Goal: Check status: Check status

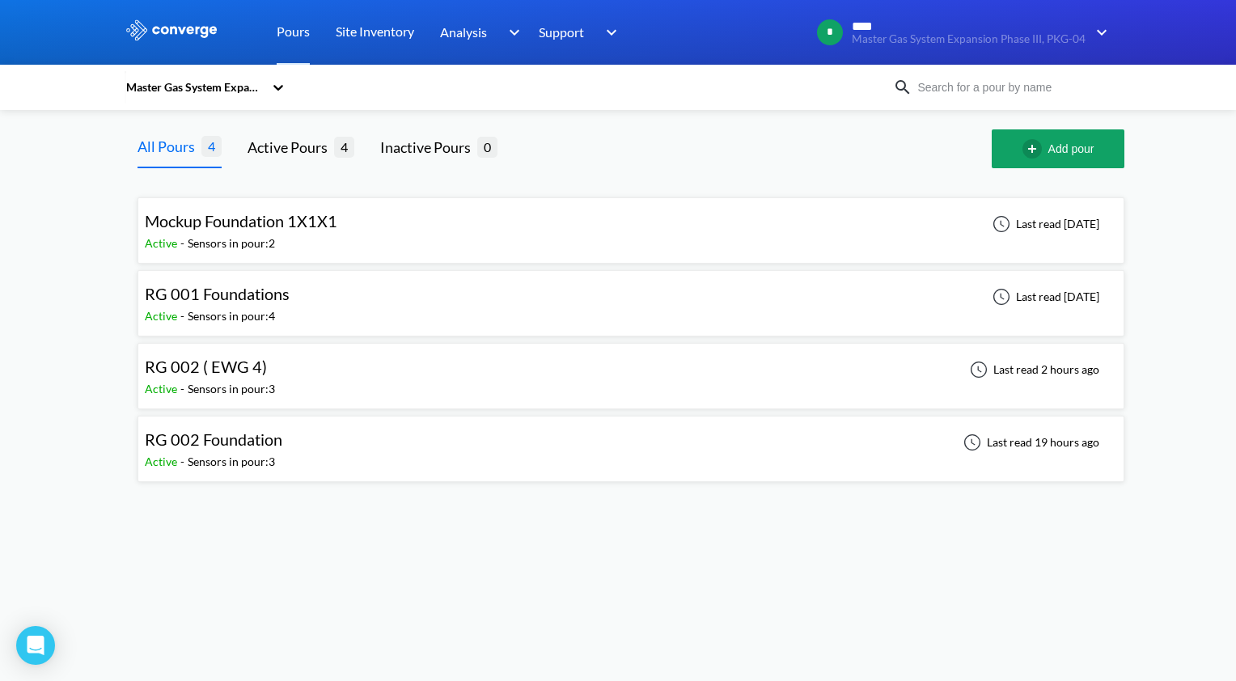
click at [290, 372] on div "RG 002 ( EWG 4) Active - Sensors in pour: 3 Last read 2 hours ago" at bounding box center [631, 376] width 972 height 52
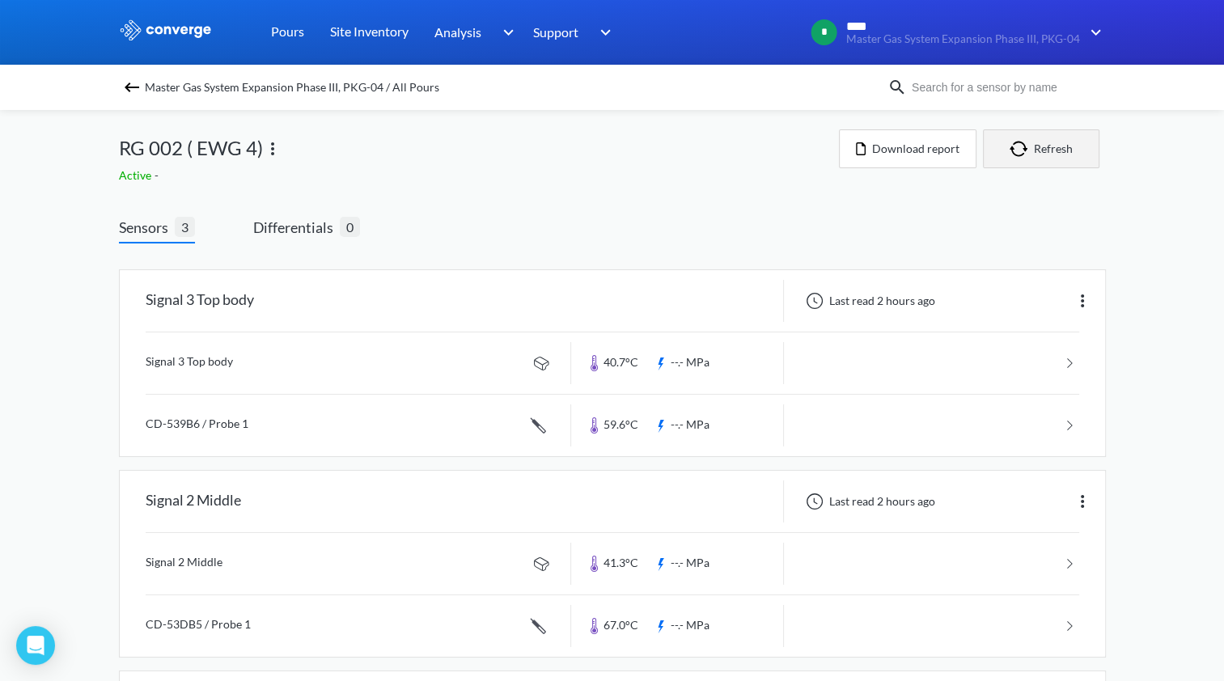
click at [1016, 150] on img "button" at bounding box center [1021, 149] width 24 height 16
click at [1021, 155] on img "button" at bounding box center [1021, 149] width 24 height 16
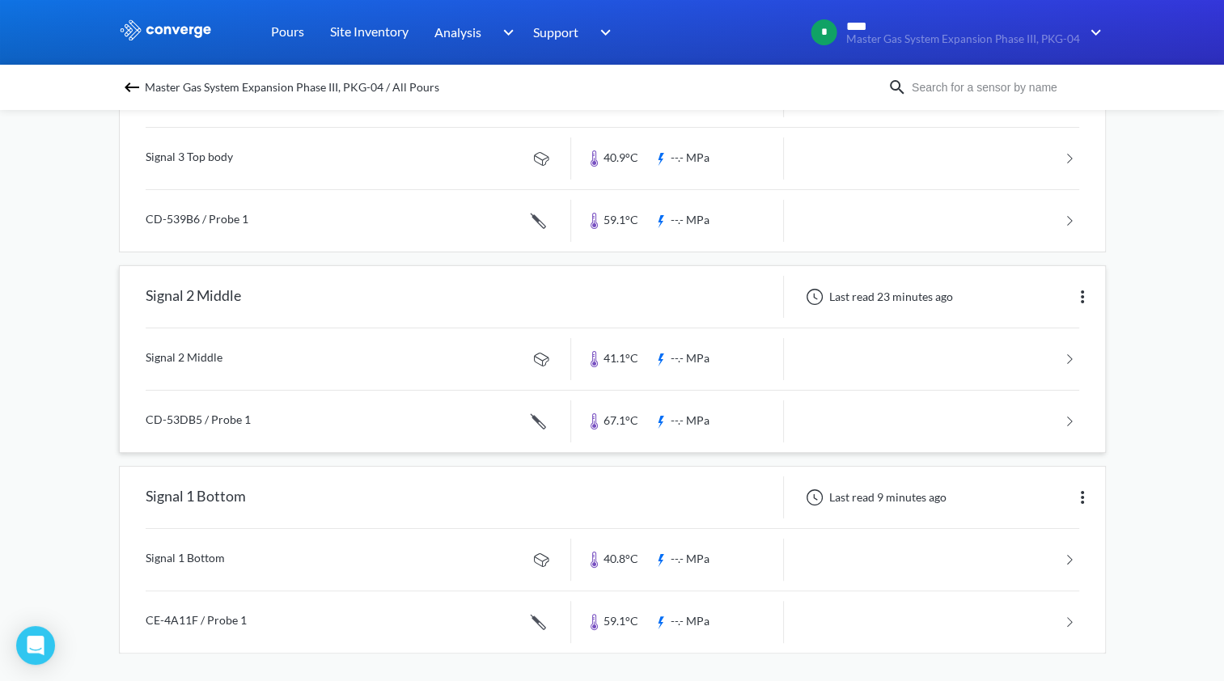
scroll to position [206, 0]
click at [721, 425] on link at bounding box center [612, 419] width 933 height 61
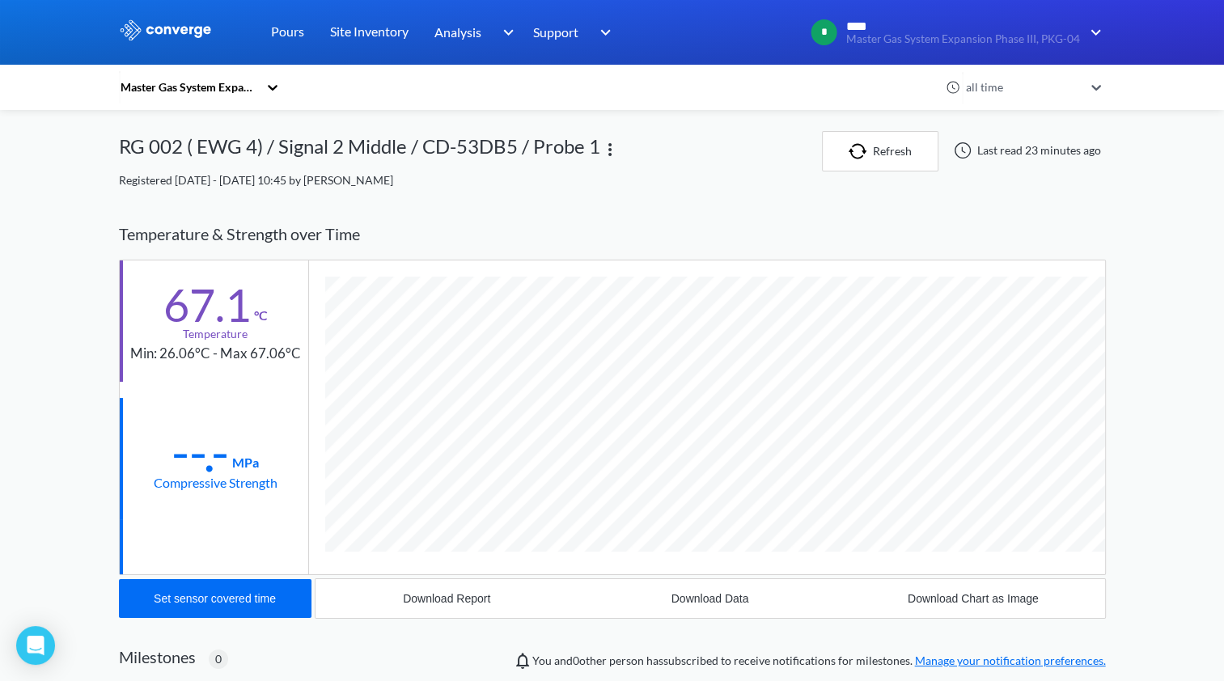
scroll to position [883, 987]
click at [288, 32] on link "Pours" at bounding box center [287, 32] width 33 height 65
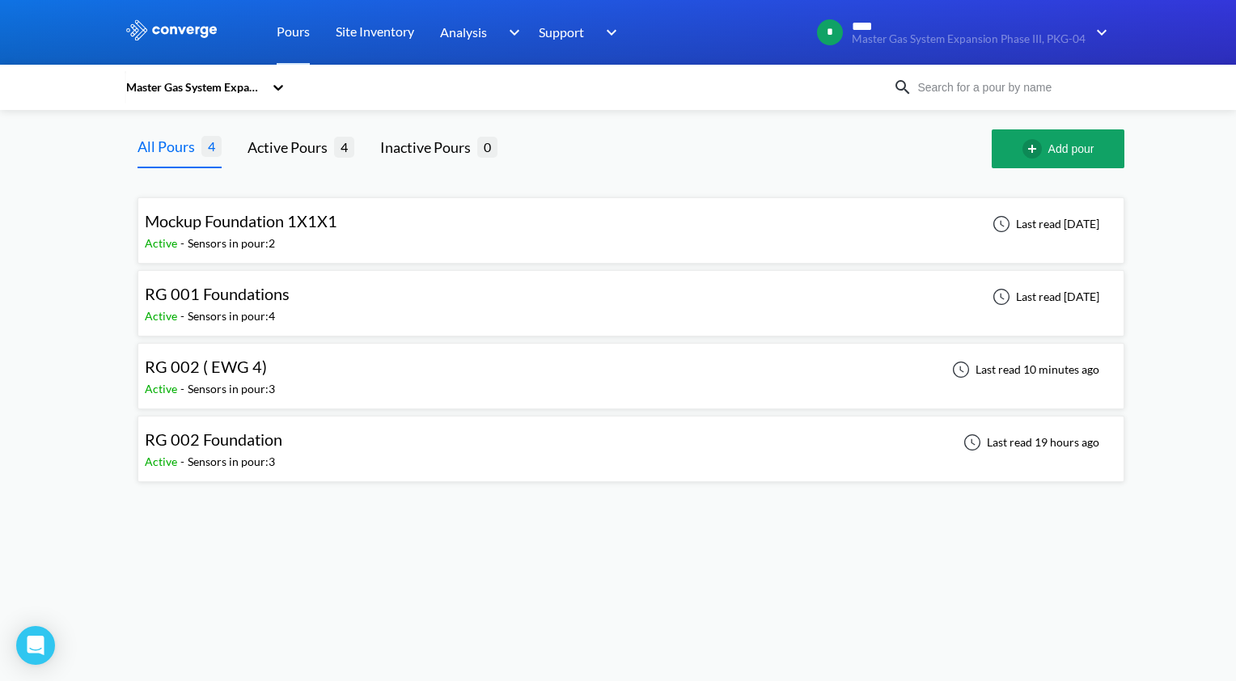
click at [278, 387] on div "RG 002 ( EWG 4) Active - Sensors in pour: 3 Last read 10 minutes ago" at bounding box center [631, 376] width 972 height 52
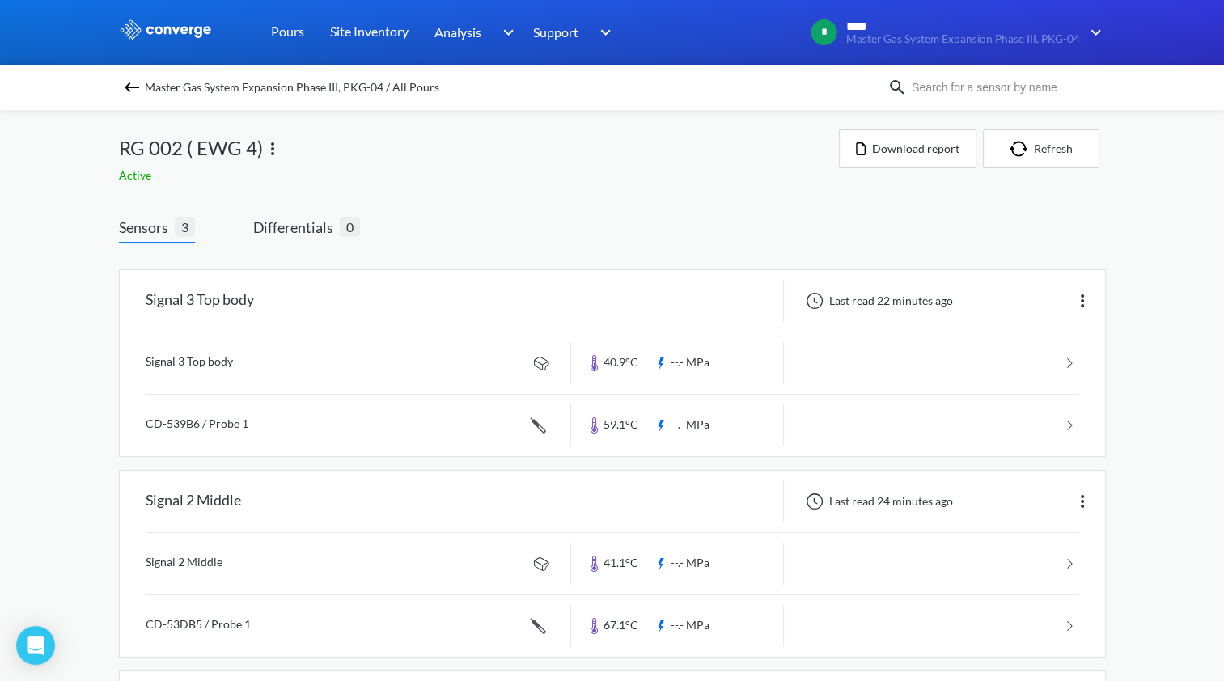
click at [421, 218] on div "Sensors 3 Differentials 0 Signal 3 Top body Last read 22 minutes ago Signal 3 T…" at bounding box center [612, 553] width 987 height 674
